Goal: Complete application form

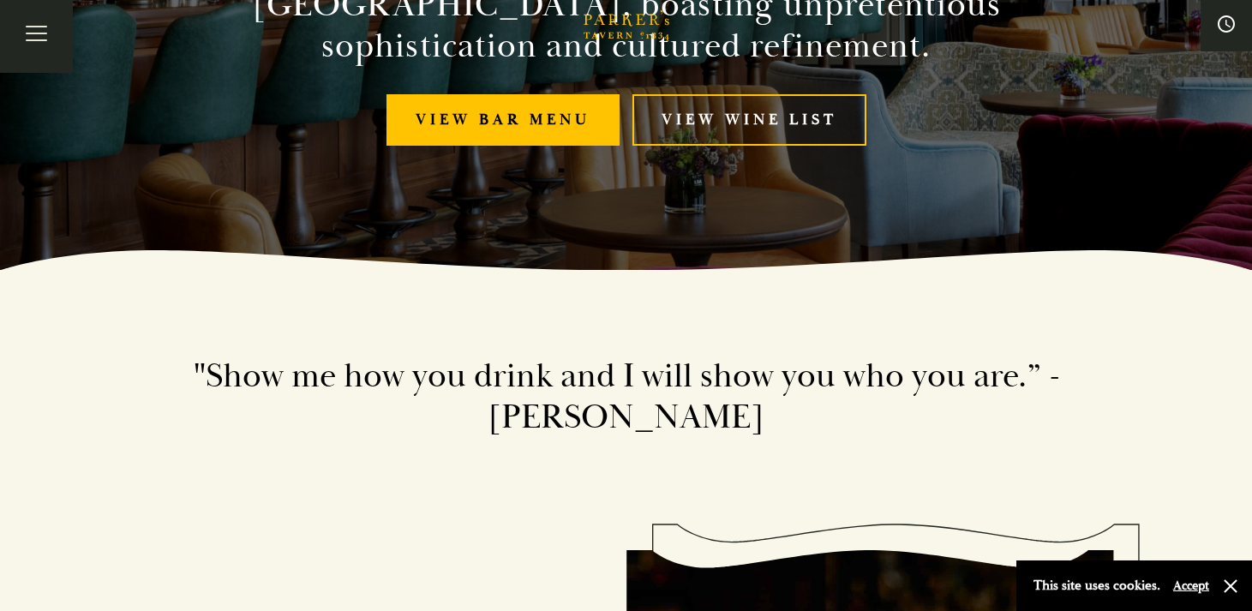
scroll to position [370, 0]
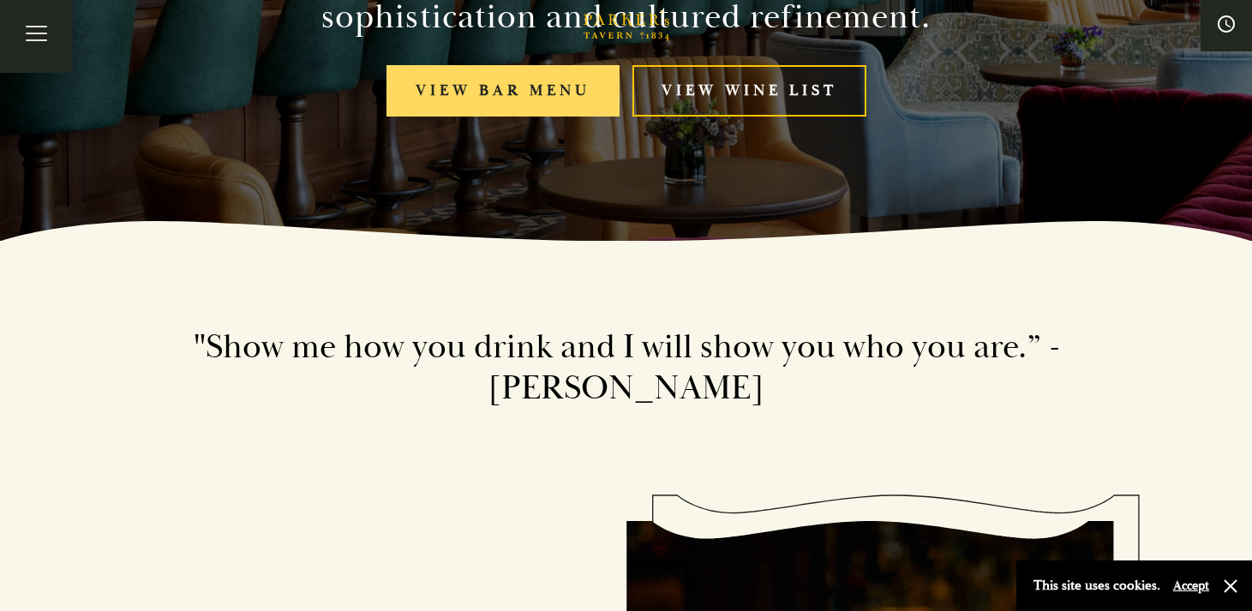
click at [532, 88] on link "View bar menu" at bounding box center [503, 91] width 233 height 52
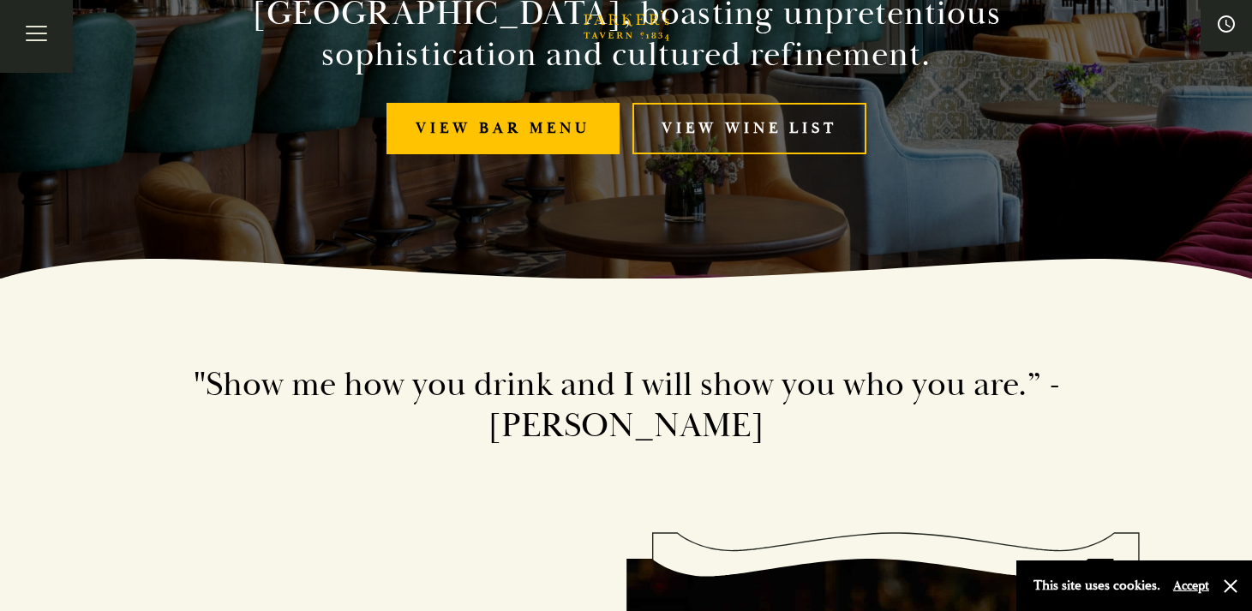
scroll to position [0, 0]
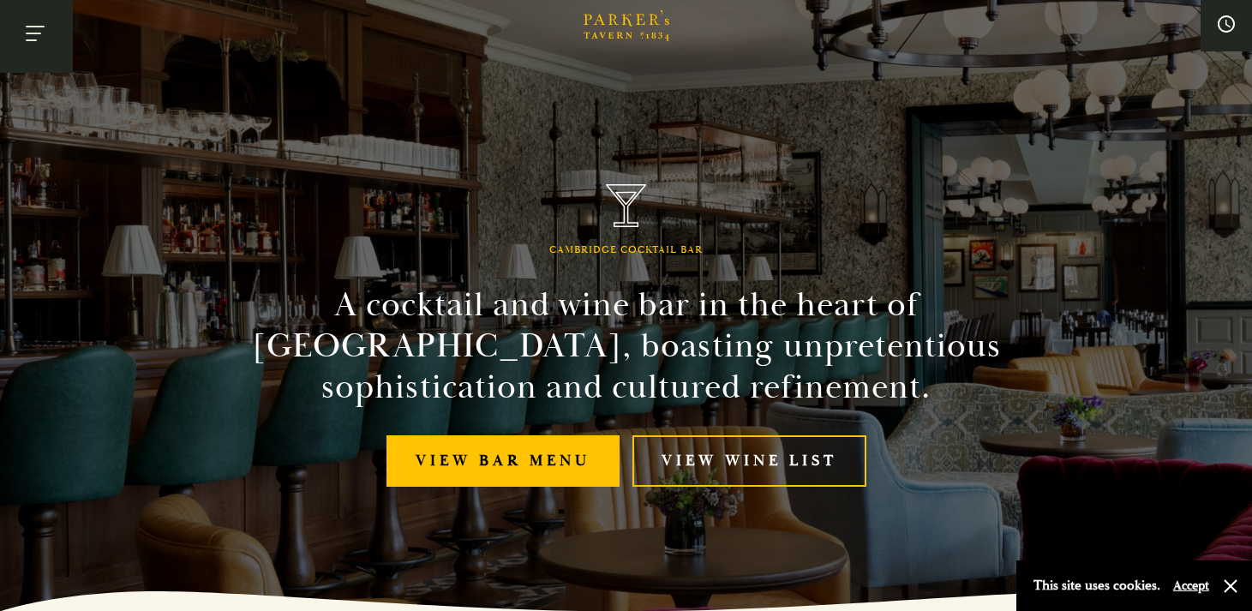
click at [39, 37] on button "Toggle navigation" at bounding box center [36, 36] width 73 height 73
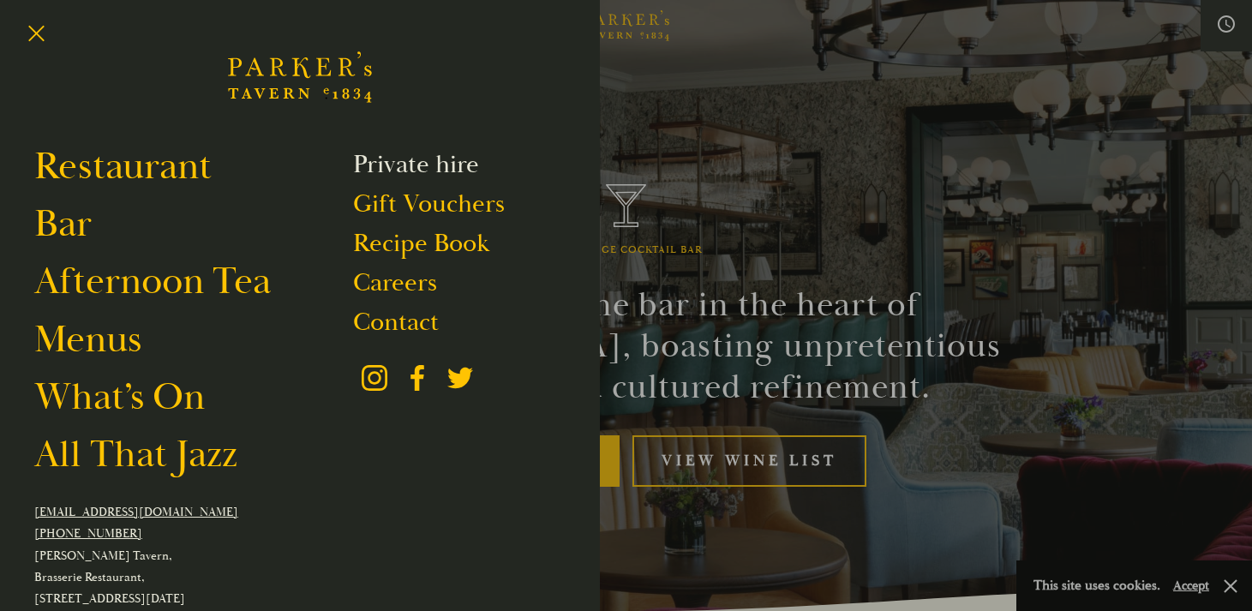
click at [389, 167] on link "Private hire" at bounding box center [416, 164] width 126 height 33
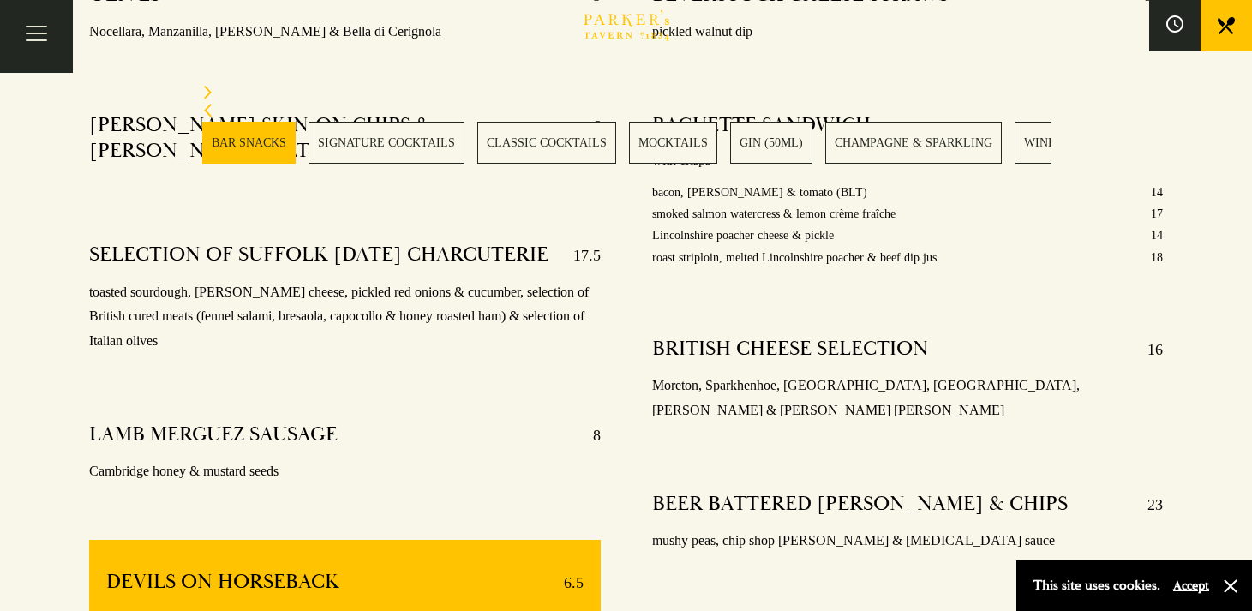
scroll to position [883, 0]
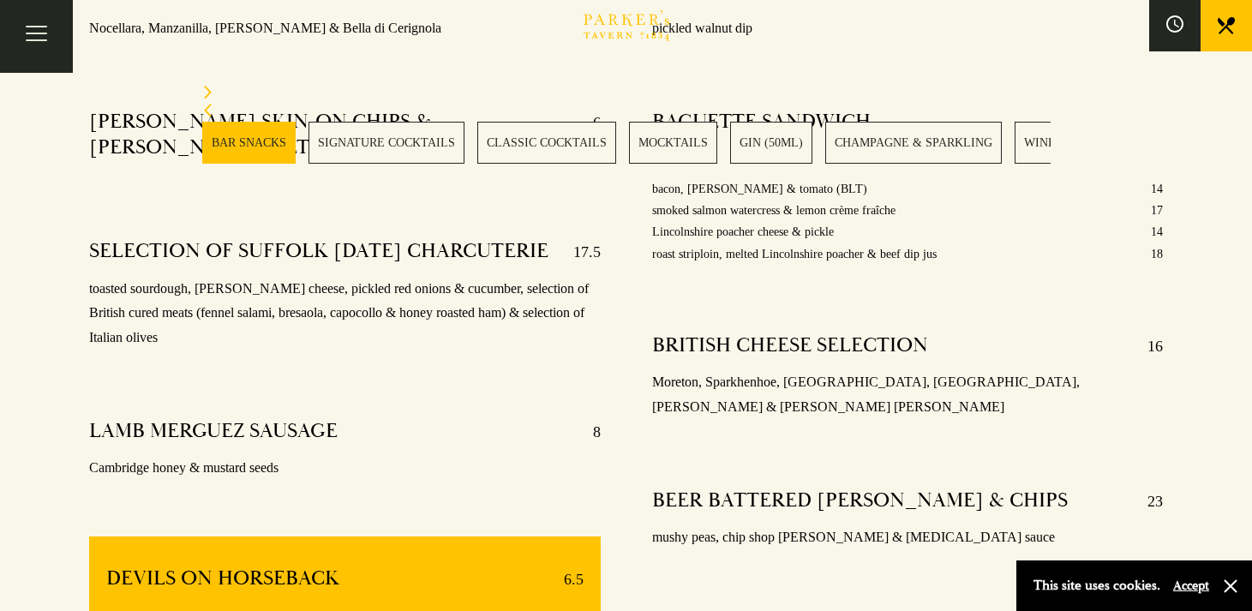
click at [664, 139] on link "MOCKTAILS" at bounding box center [673, 143] width 88 height 42
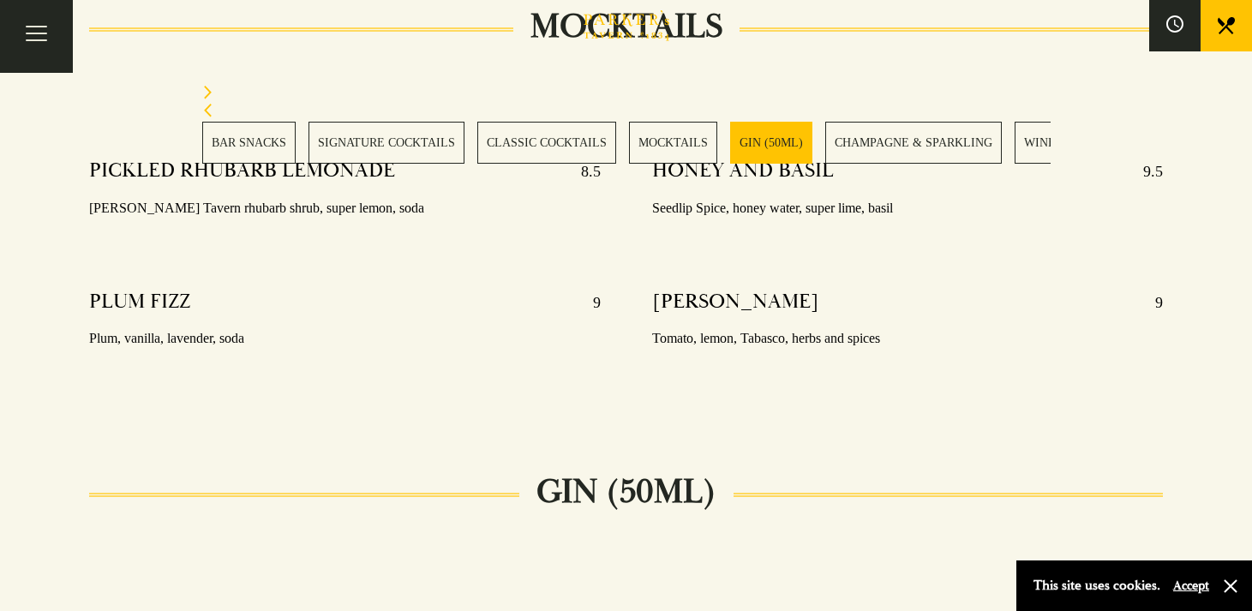
scroll to position [3167, 0]
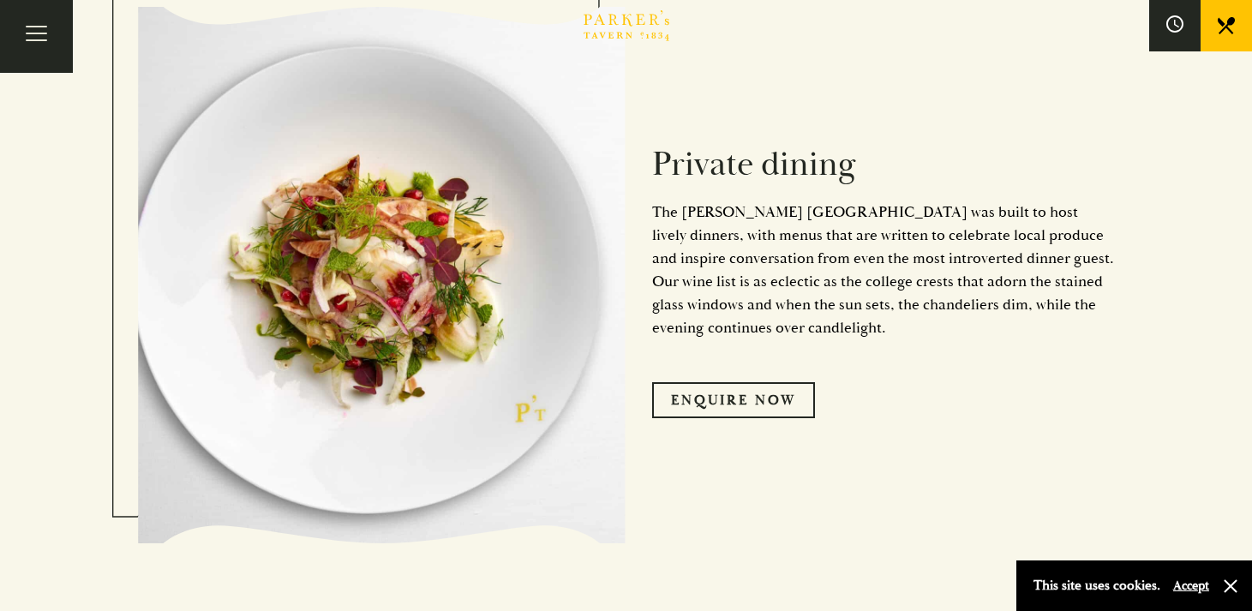
scroll to position [931, 0]
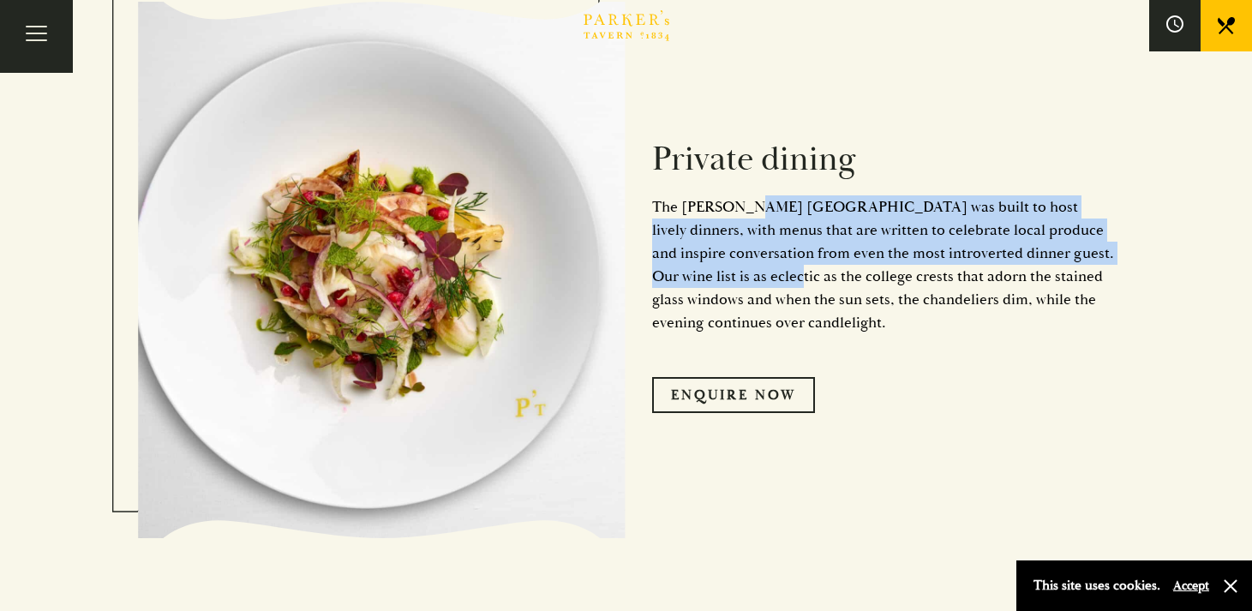
drag, startPoint x: 738, startPoint y: 201, endPoint x: 782, endPoint y: 274, distance: 85.0
click at [779, 274] on p "The [PERSON_NAME] [GEOGRAPHIC_DATA] was built to host lively dinners, with menu…" at bounding box center [883, 264] width 463 height 139
click at [782, 274] on p "The [PERSON_NAME] [GEOGRAPHIC_DATA] was built to host lively dinners, with menu…" at bounding box center [883, 264] width 463 height 139
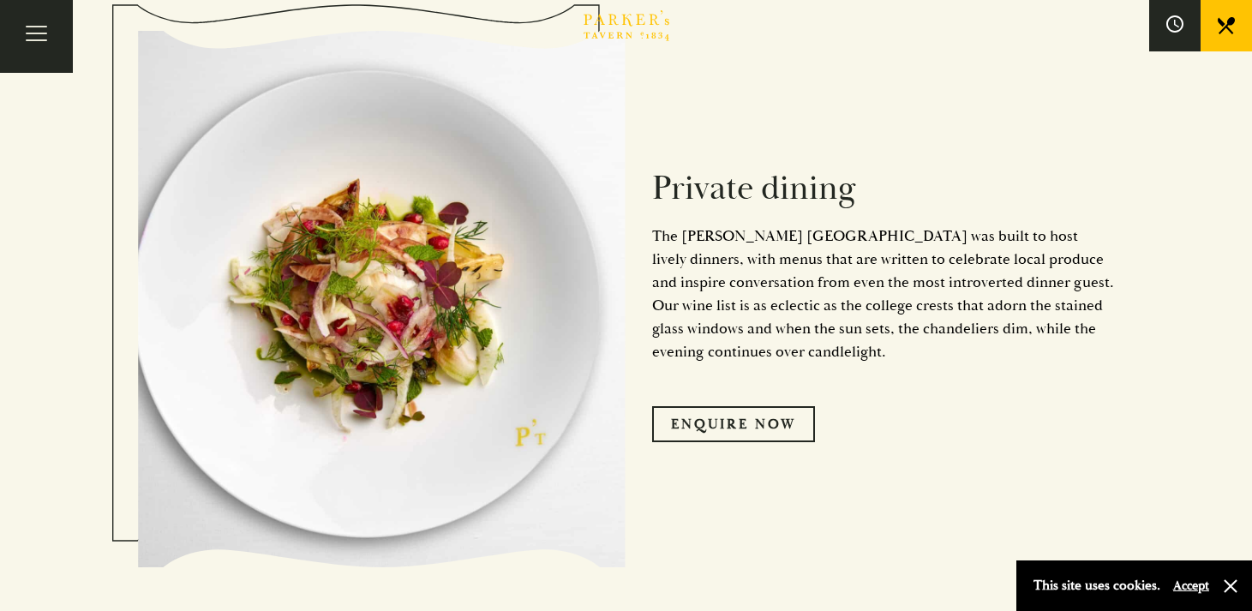
scroll to position [990, 0]
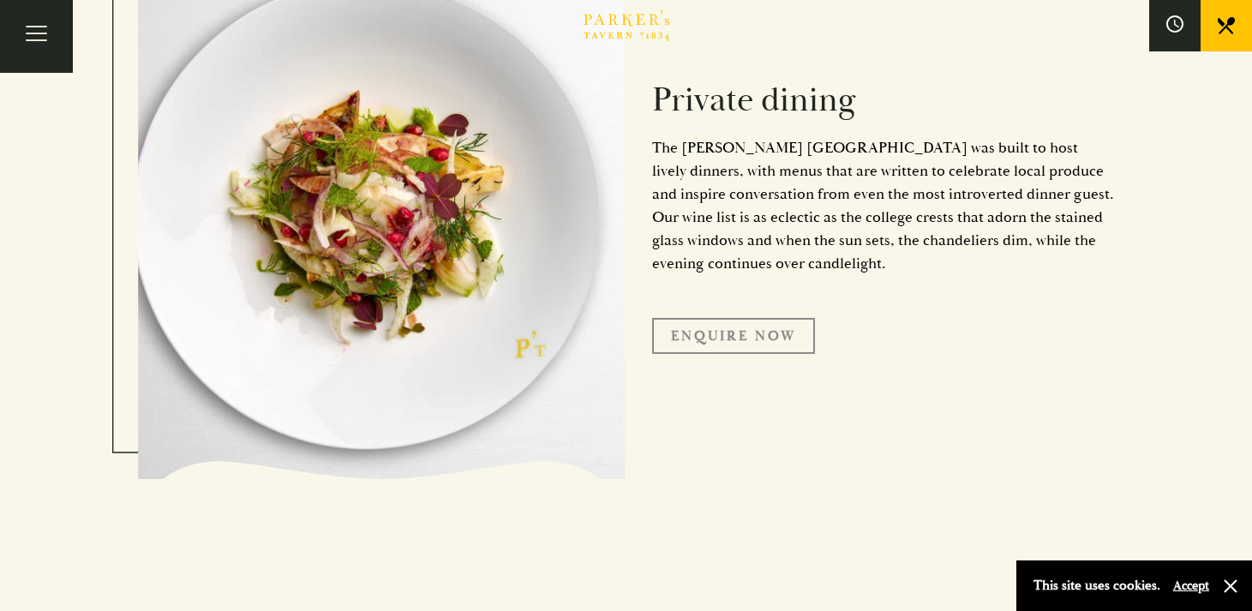
click at [731, 339] on link "Enquire Now" at bounding box center [733, 336] width 163 height 36
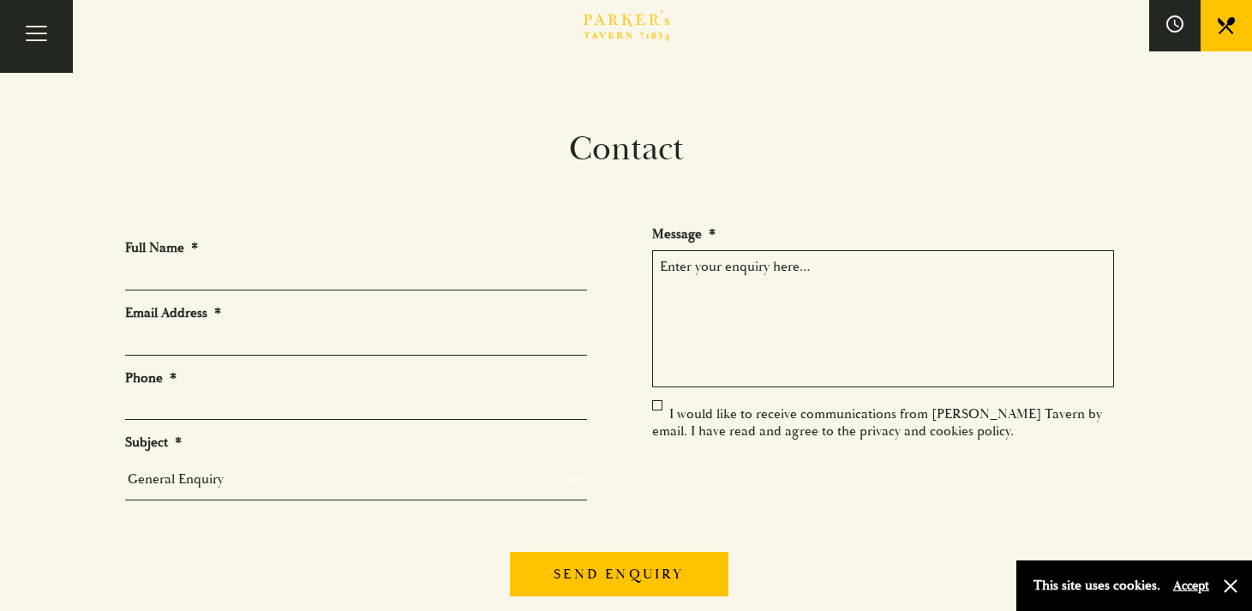
click at [339, 265] on input "Full Name *" at bounding box center [356, 277] width 462 height 27
type input "Branwen Brockley"
type input "branwen.brockley@gmail.com"
type input "07950844213"
click at [231, 477] on select "General Enquiry Private Bookings Group Bookings Events" at bounding box center [356, 479] width 462 height 24
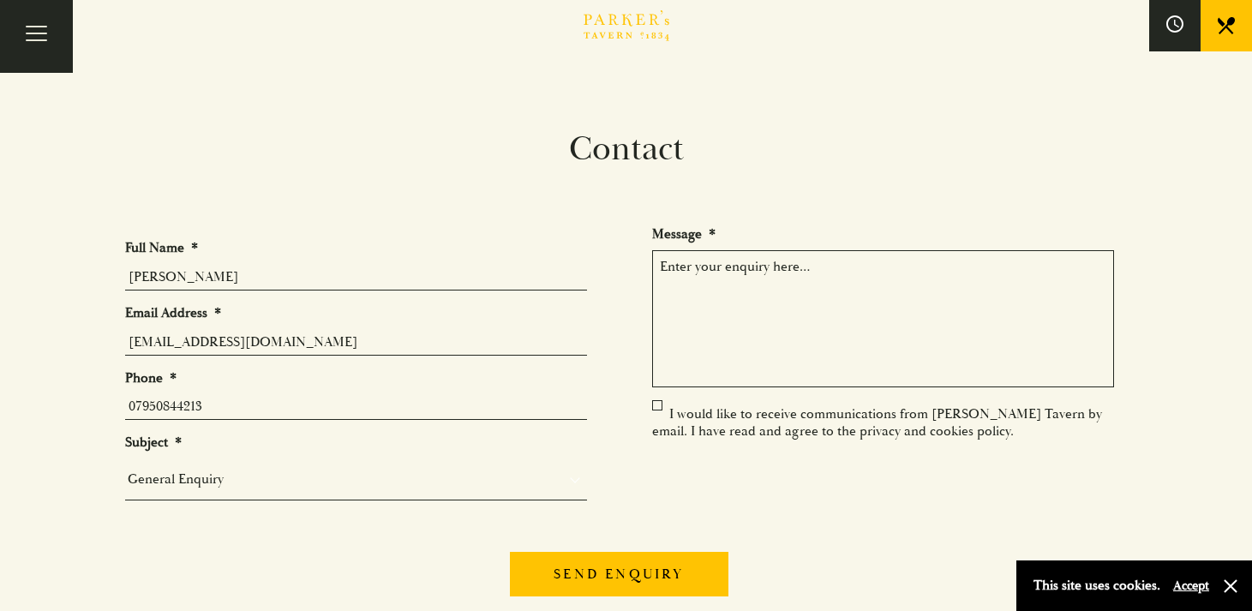
select select "Private Bookings"
click at [703, 355] on textarea "Message *" at bounding box center [883, 318] width 462 height 137
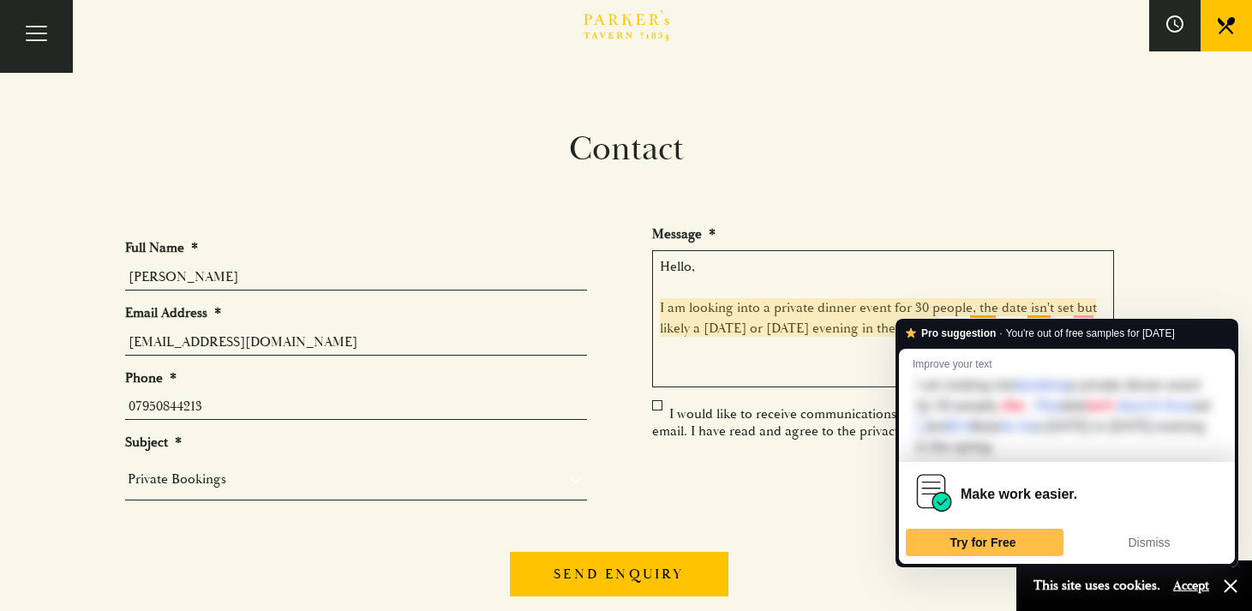
click at [808, 348] on textarea "Hello, I am looking into a private dinner event for 30 people, the date isn't s…" at bounding box center [883, 318] width 462 height 137
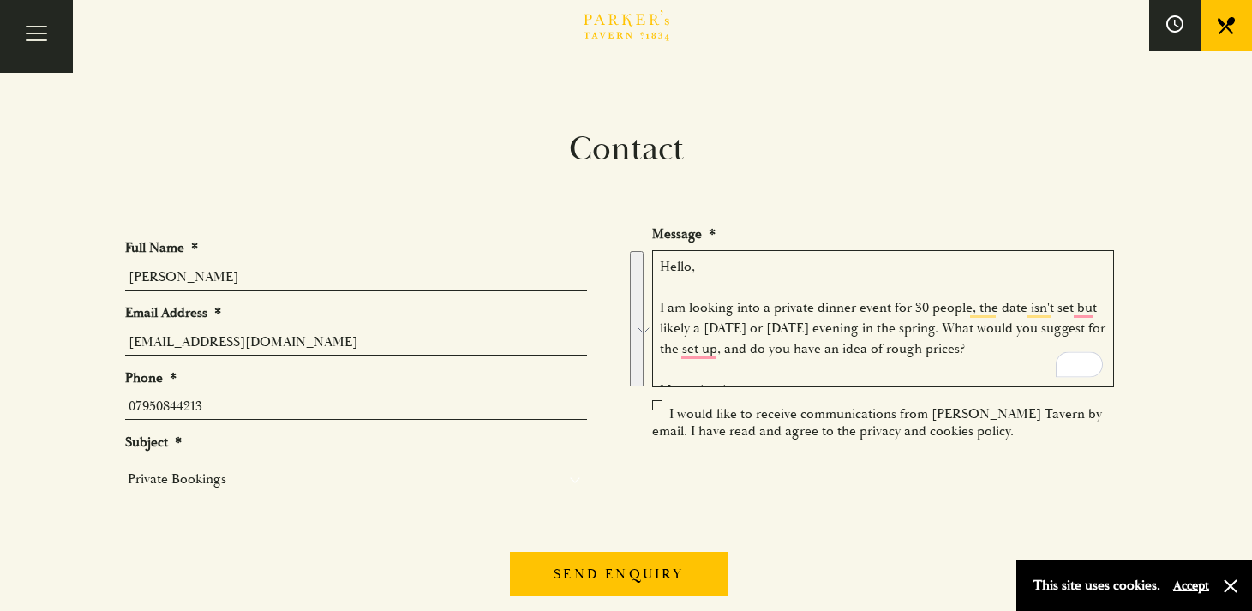
drag, startPoint x: 712, startPoint y: 380, endPoint x: 667, endPoint y: 249, distance: 138.0
click at [667, 250] on textarea "Hello, I am looking into a private dinner event for 30 people, the date isn't s…" at bounding box center [883, 318] width 462 height 137
type textarea "Hello, I am looking into a private dinner event for 30 people, the date isn't s…"
click at [988, 465] on div at bounding box center [883, 486] width 462 height 67
click at [656, 405] on label "I would like to receive communications from Parker’s Tavern by email. I have re…" at bounding box center [877, 422] width 450 height 34
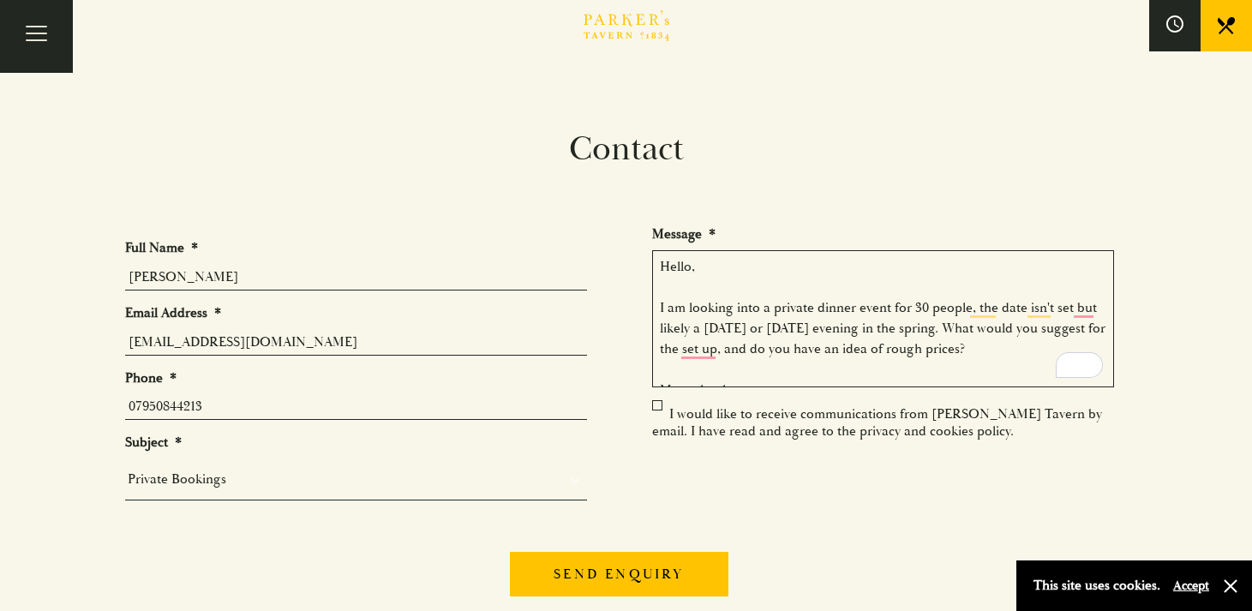
click at [656, 416] on input "I would like to receive communications from Parker’s Tavern by email. I have re…" at bounding box center [656, 416] width 0 height 0
click at [658, 405] on label "I would like to receive communications from Parker’s Tavern by email. I have re…" at bounding box center [877, 422] width 450 height 34
click at [656, 416] on input "I would like to receive communications from Parker’s Tavern by email. I have re…" at bounding box center [656, 416] width 0 height 0
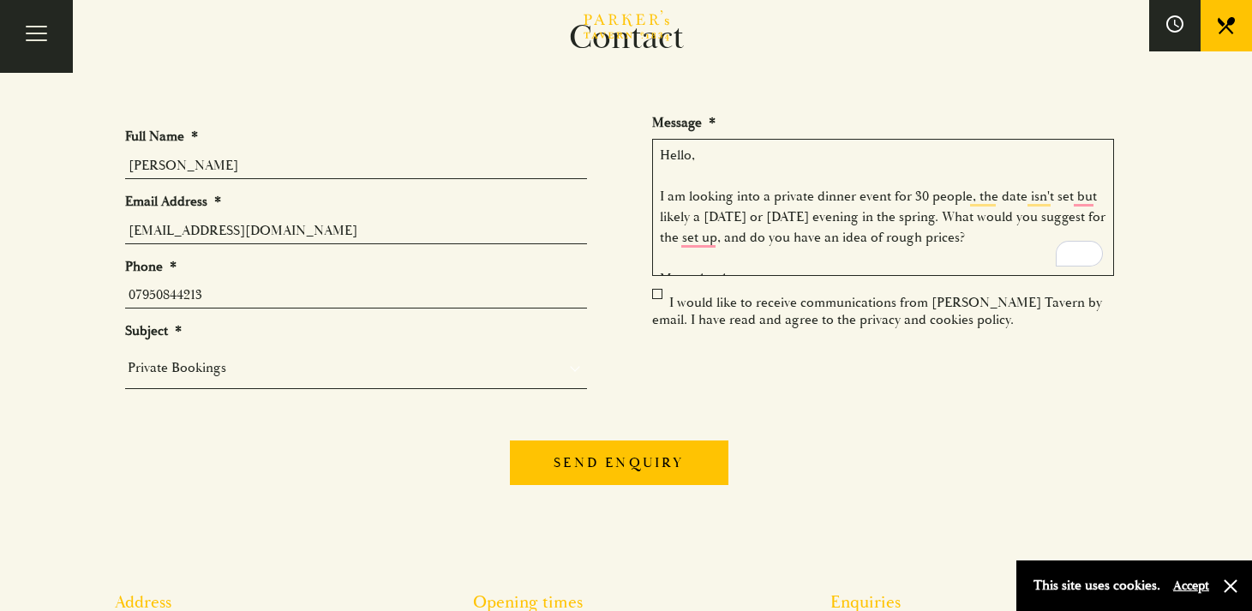
scroll to position [121, 0]
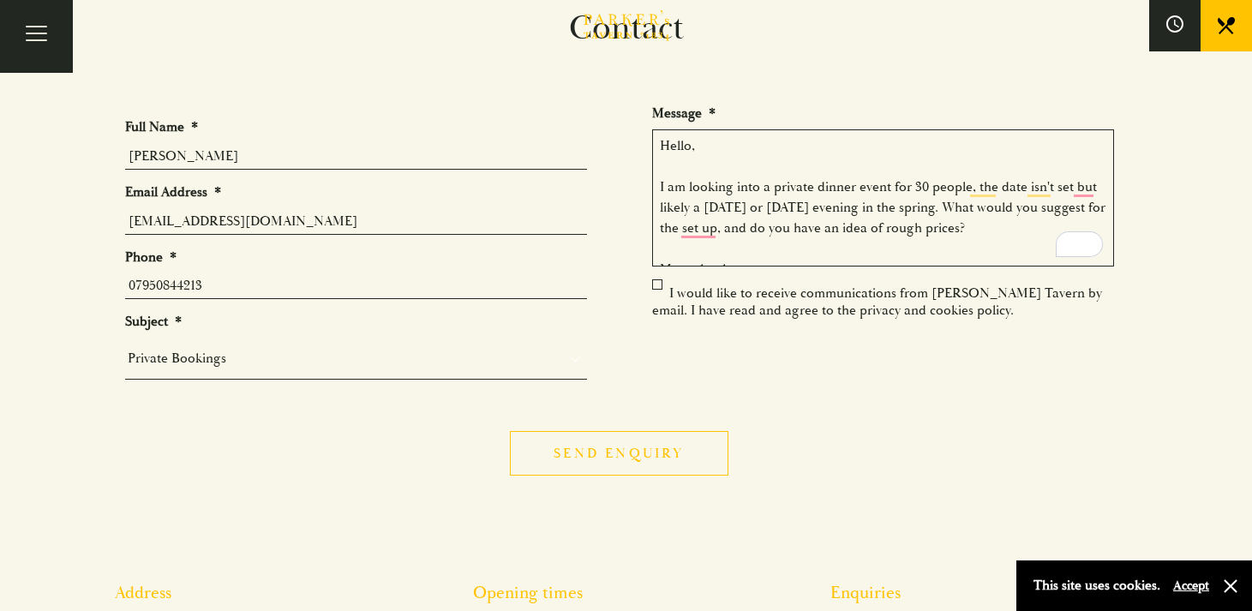
click at [600, 453] on input "Send enquiry" at bounding box center [619, 453] width 218 height 45
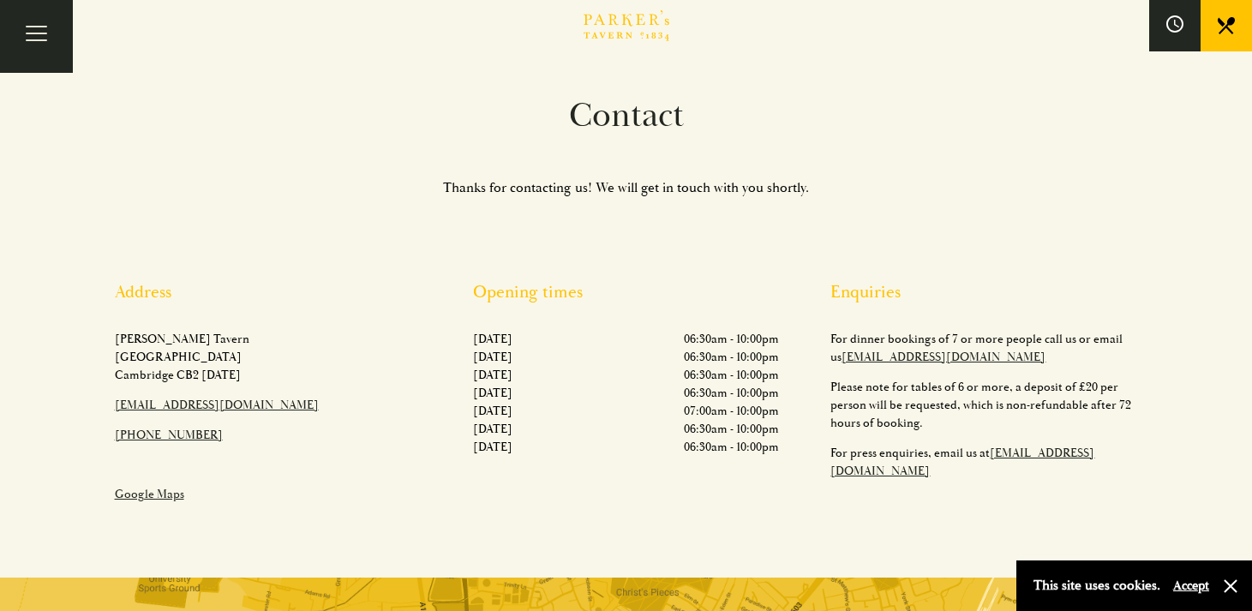
scroll to position [0, 0]
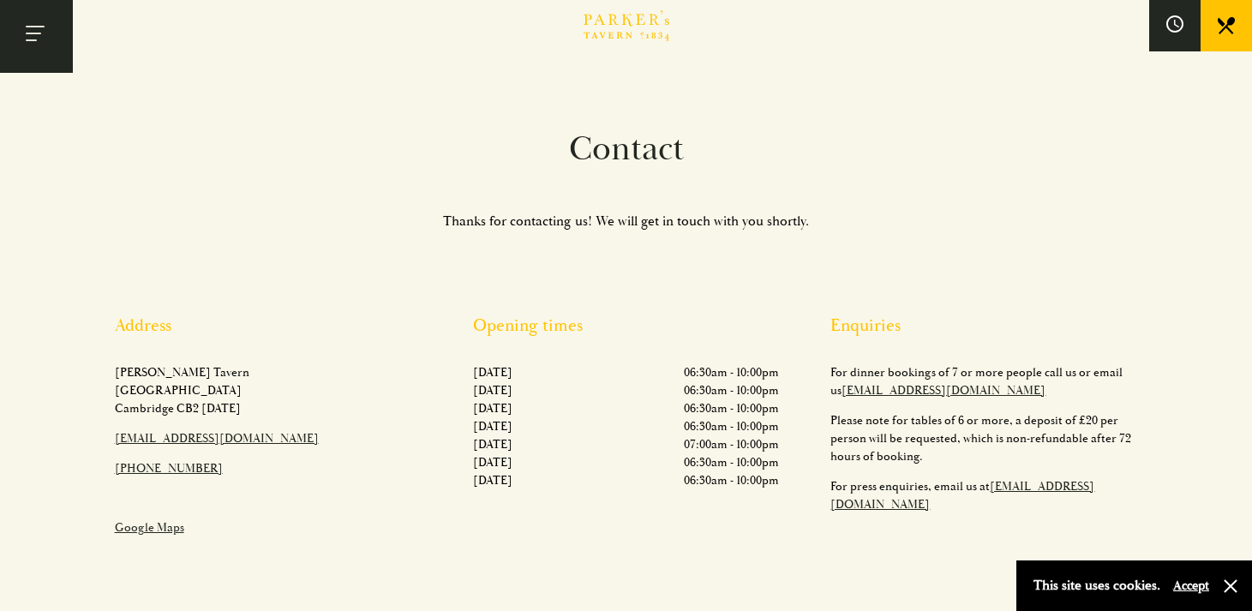
click at [36, 38] on button "Toggle navigation" at bounding box center [36, 36] width 73 height 73
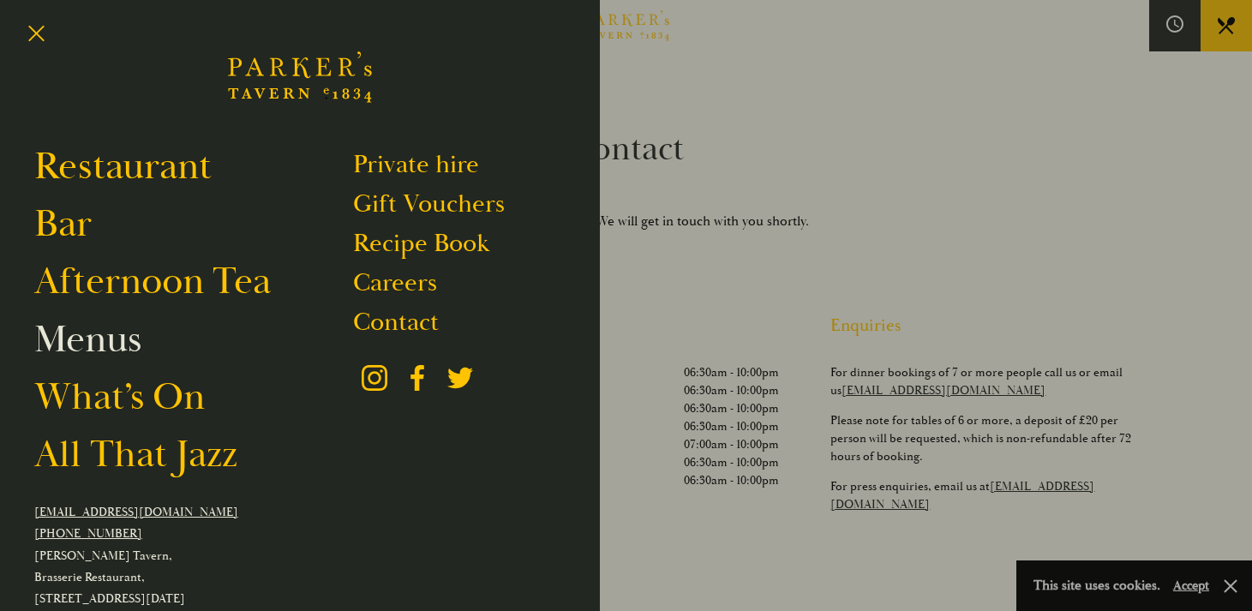
click at [92, 352] on link "Menus" at bounding box center [87, 339] width 107 height 48
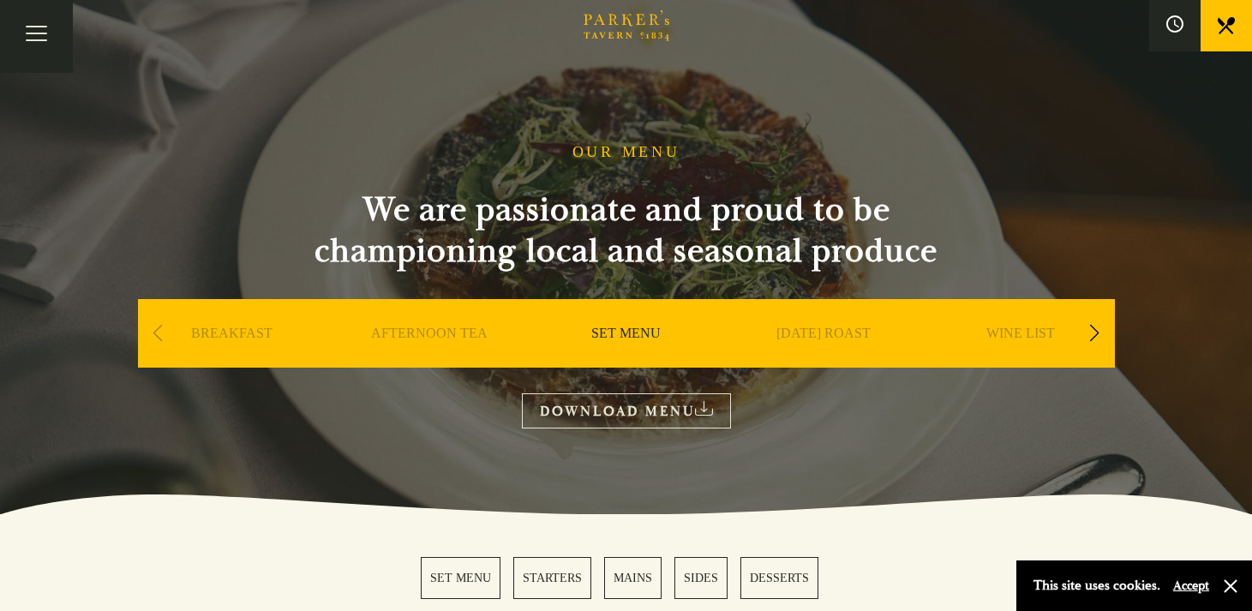
click at [656, 412] on link "DOWNLOAD MENU" at bounding box center [626, 410] width 209 height 35
click at [1099, 330] on div "Next slide" at bounding box center [1095, 334] width 23 height 38
click at [793, 333] on link "A LA CARTE" at bounding box center [824, 359] width 80 height 69
